Goal: Navigation & Orientation: Find specific page/section

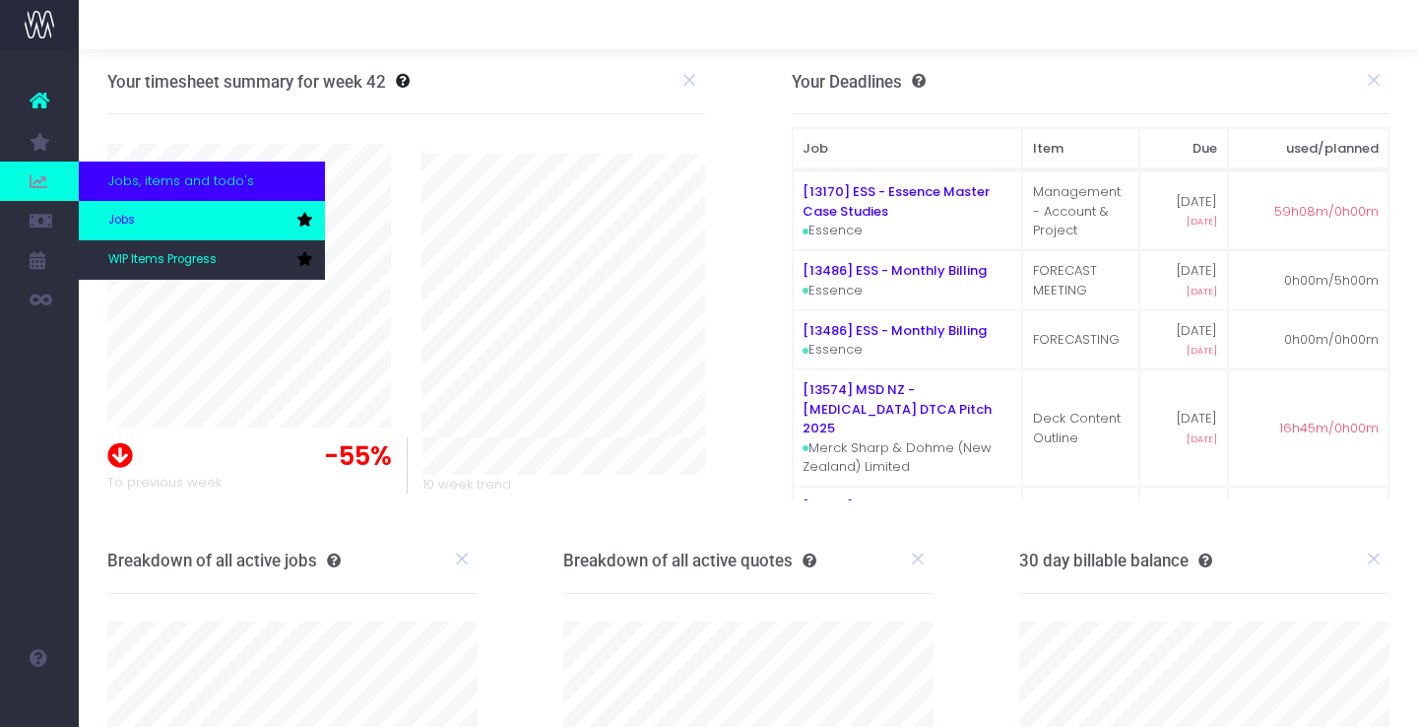
click at [148, 223] on link "Jobs" at bounding box center [202, 220] width 246 height 39
